Goal: Task Accomplishment & Management: Manage account settings

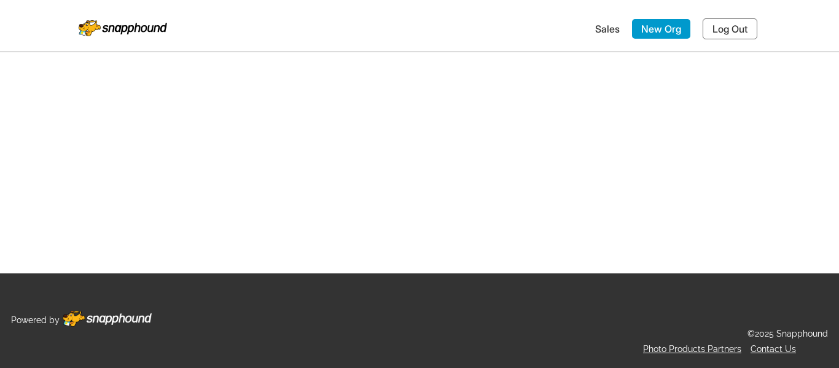
click at [319, 138] on main at bounding box center [419, 136] width 839 height 273
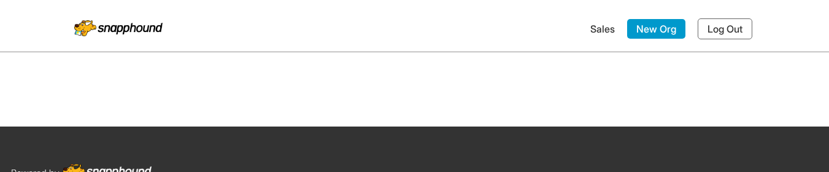
click at [715, 31] on link "Log Out" at bounding box center [725, 28] width 55 height 21
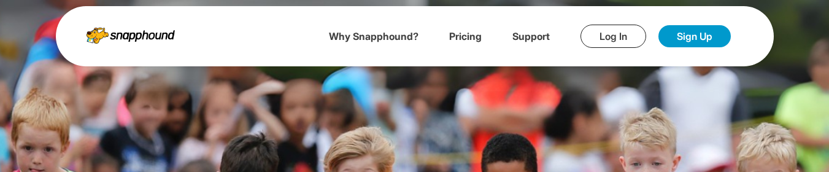
click at [611, 34] on link "Log In" at bounding box center [614, 36] width 66 height 23
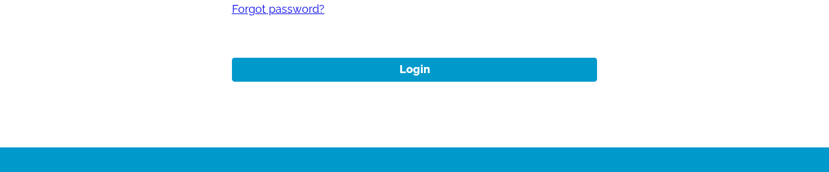
scroll to position [246, 0]
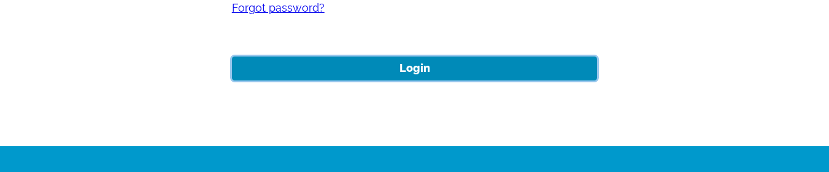
click at [427, 65] on button "Login" at bounding box center [415, 68] width 366 height 24
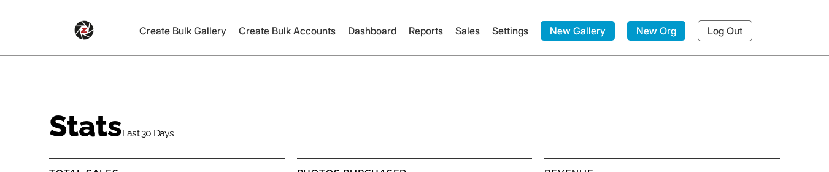
click at [507, 35] on link "Settings" at bounding box center [510, 31] width 36 height 12
